Goal: Transaction & Acquisition: Purchase product/service

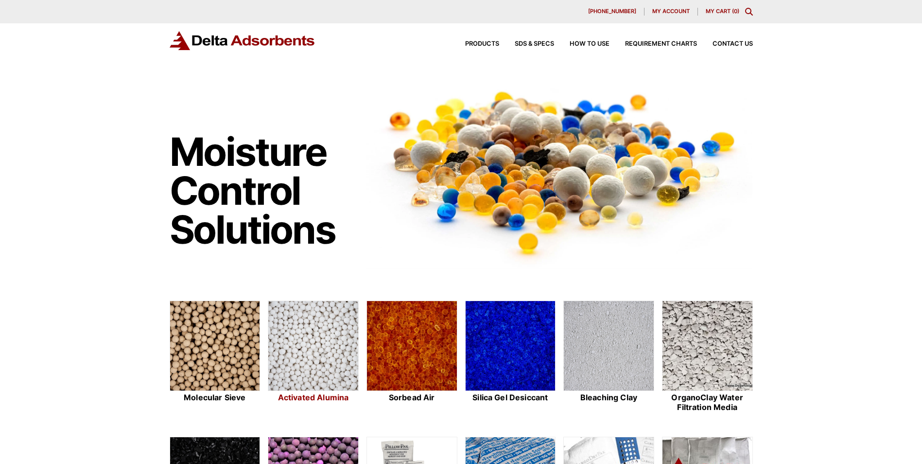
click at [323, 398] on h2 "Activated Alumina" at bounding box center [313, 397] width 91 height 9
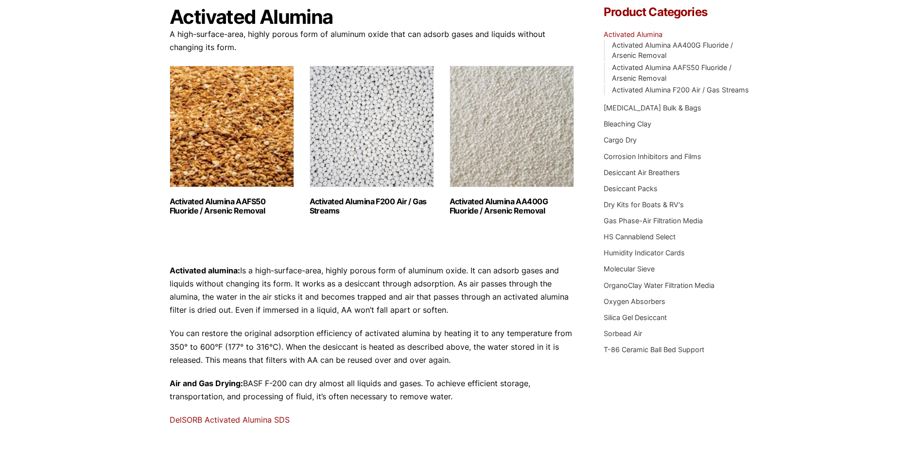
scroll to position [49, 0]
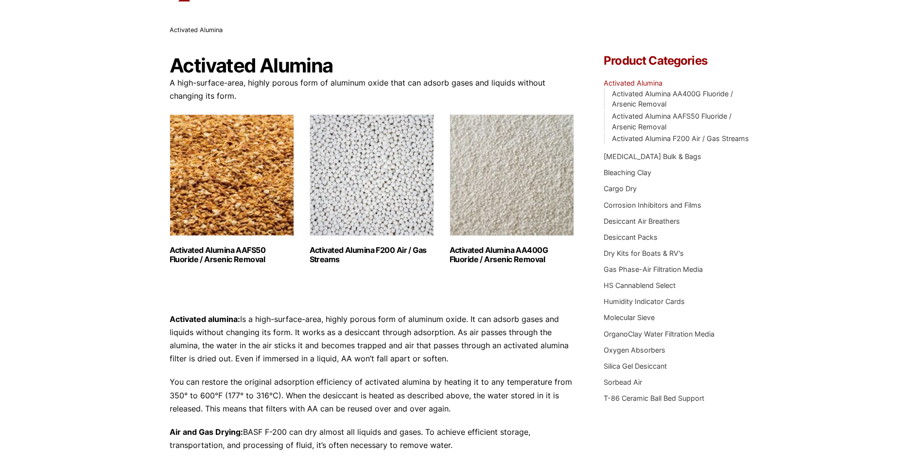
click at [380, 246] on h2 "Activated Alumina F200 Air / Gas Streams (3)" at bounding box center [372, 255] width 124 height 18
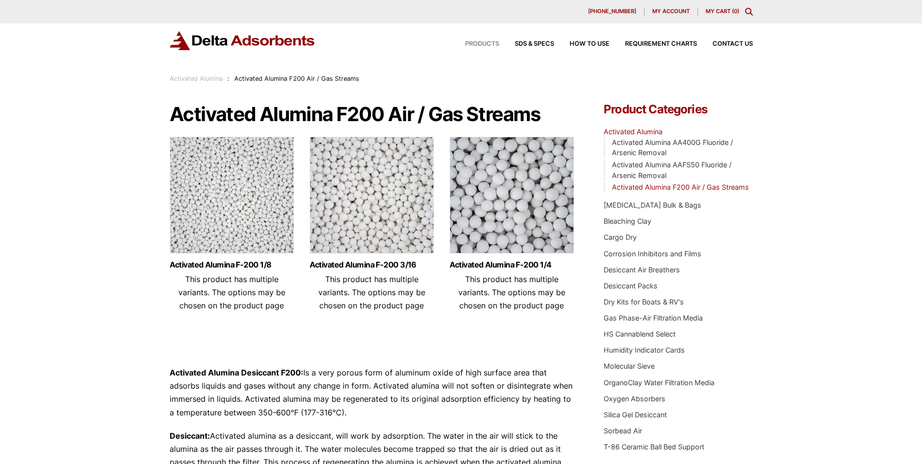
click at [485, 42] on span "Products" at bounding box center [482, 44] width 34 height 6
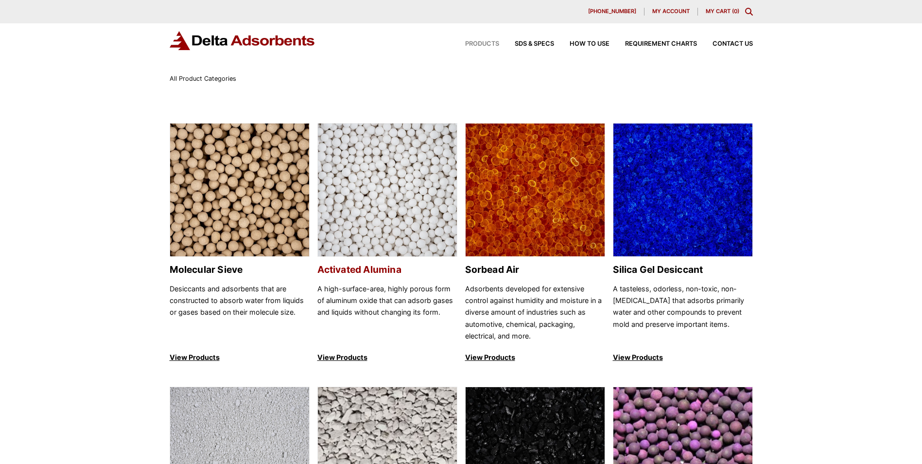
click at [346, 358] on p "View Products" at bounding box center [387, 358] width 140 height 12
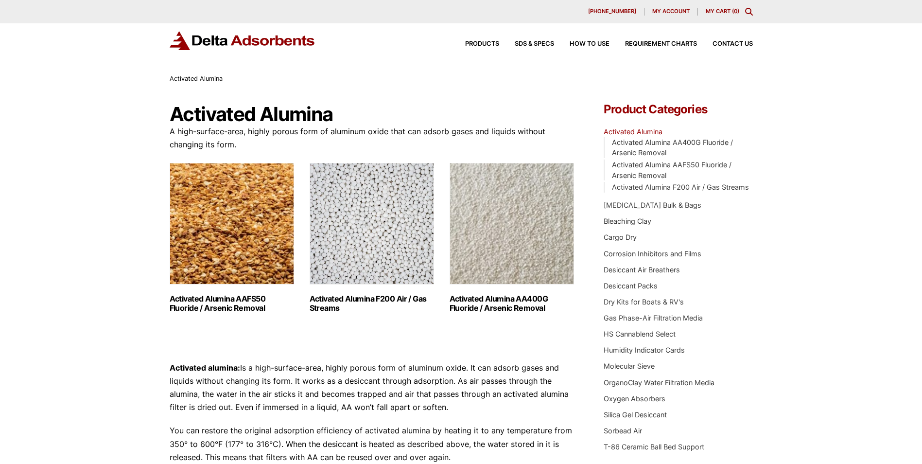
click at [370, 234] on img "Visit product category Activated Alumina F200 Air / Gas Streams" at bounding box center [372, 224] width 124 height 122
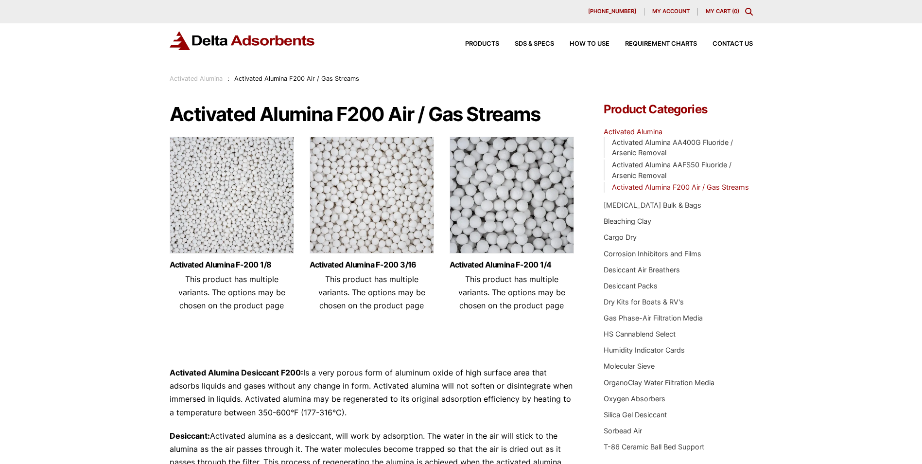
click at [370, 234] on img at bounding box center [372, 198] width 124 height 122
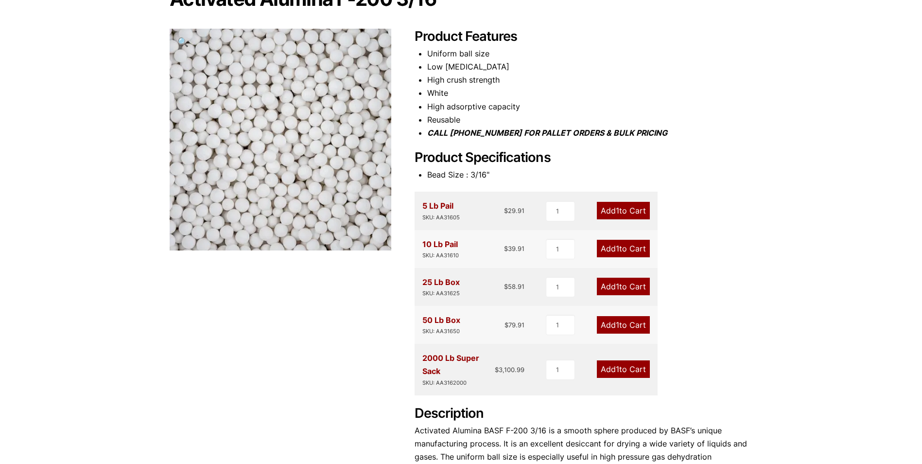
scroll to position [97, 0]
